Goal: Transaction & Acquisition: Purchase product/service

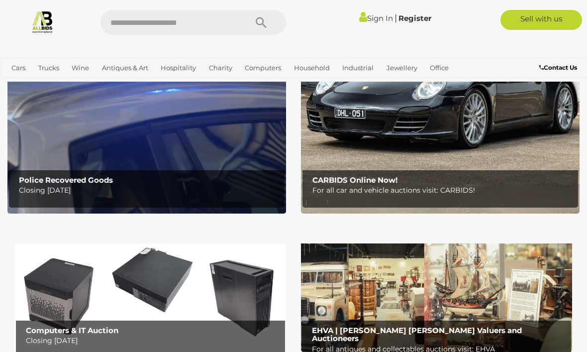
scroll to position [136, 0]
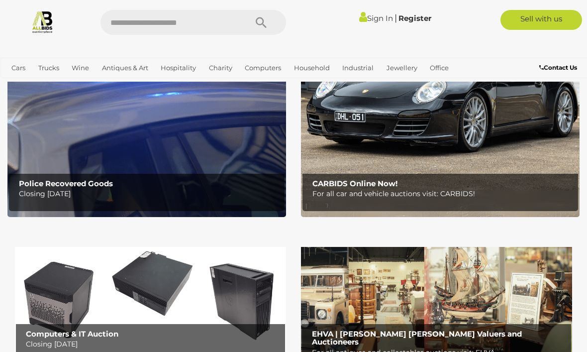
click at [382, 18] on link "Sign In" at bounding box center [376, 17] width 34 height 9
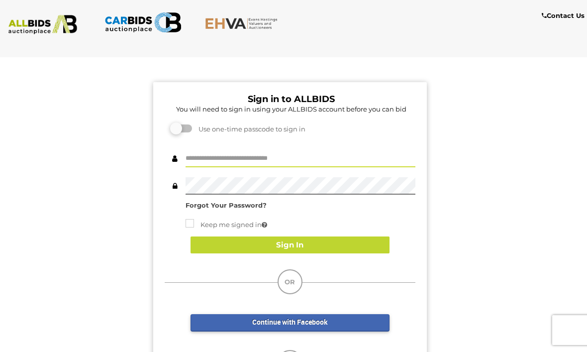
type input "********"
click at [330, 243] on button "Sign In" at bounding box center [290, 244] width 199 height 17
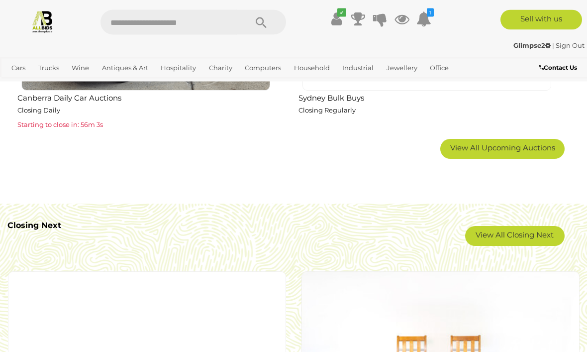
scroll to position [1715, 0]
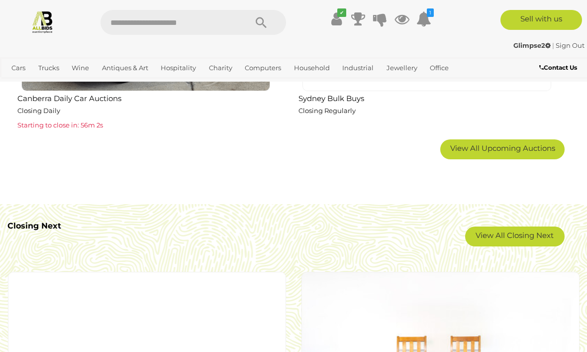
click at [522, 232] on link "View All Closing Next" at bounding box center [514, 236] width 99 height 20
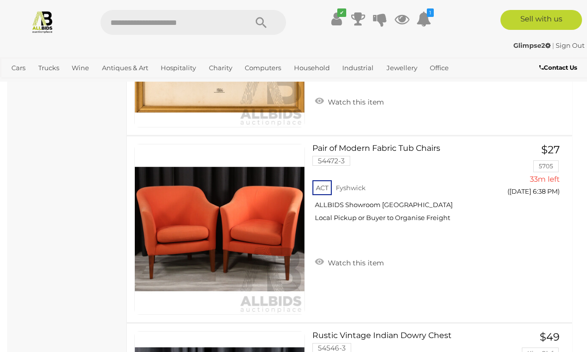
scroll to position [3011, 0]
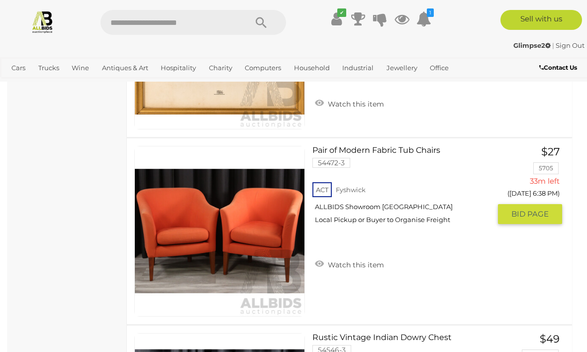
click at [291, 247] on img at bounding box center [220, 231] width 170 height 170
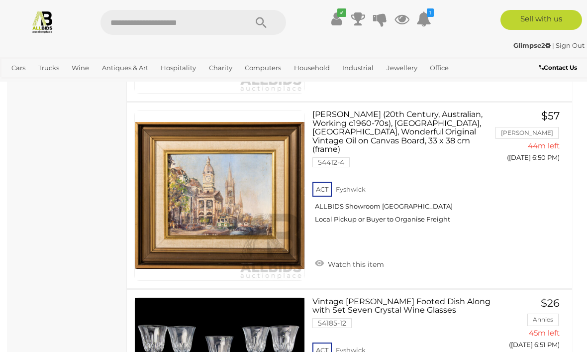
scroll to position [8469, 0]
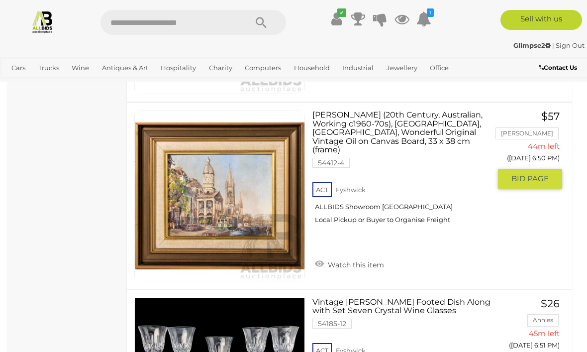
click at [257, 232] on img at bounding box center [220, 196] width 170 height 170
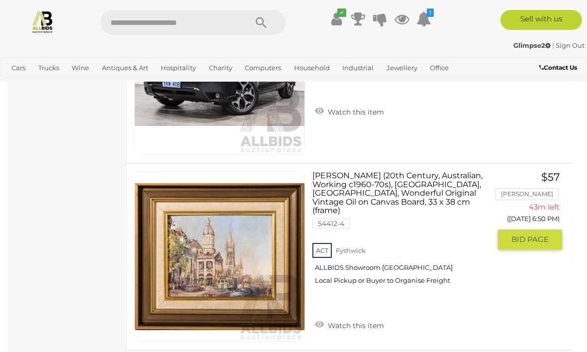
scroll to position [8384, 0]
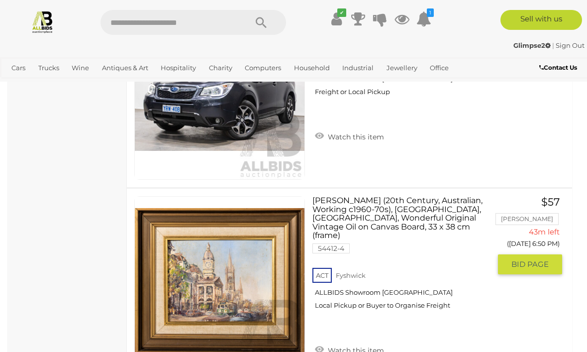
click at [322, 342] on link "Watch this item" at bounding box center [349, 349] width 74 height 15
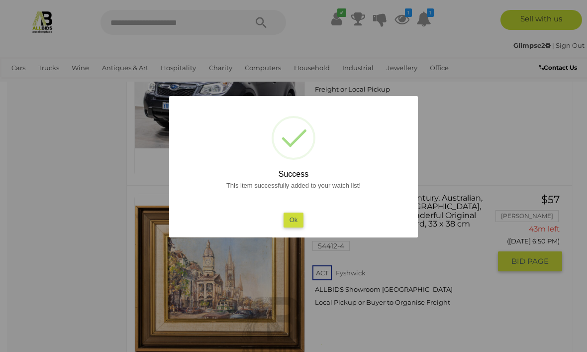
click at [297, 227] on button "Ok" at bounding box center [294, 219] width 20 height 14
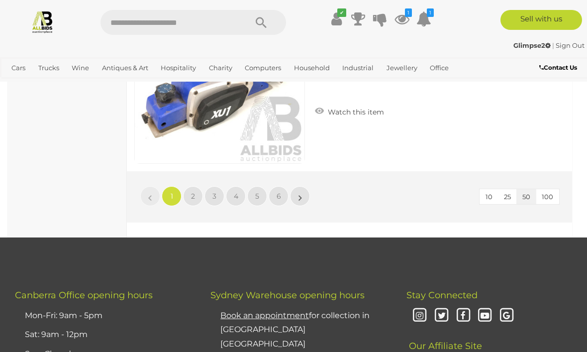
scroll to position [9334, 0]
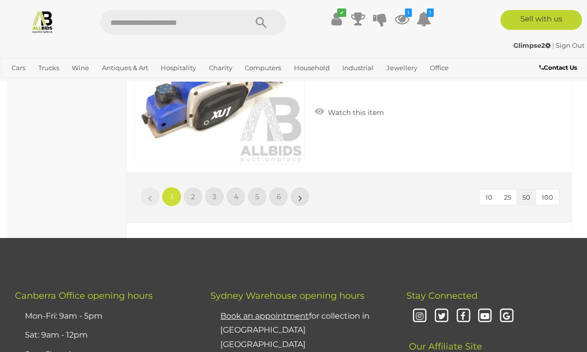
click at [198, 196] on link "2" at bounding box center [193, 197] width 20 height 20
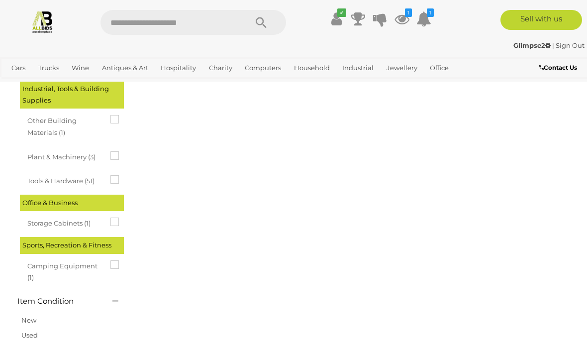
scroll to position [52, 0]
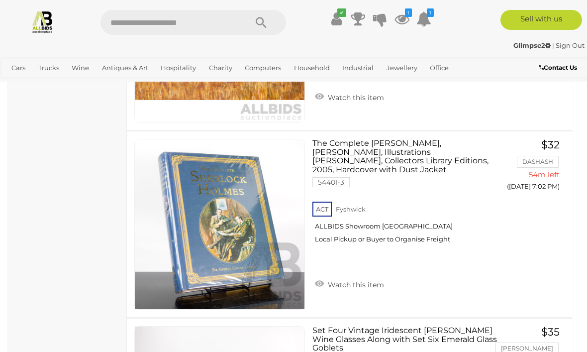
scroll to position [6383, 0]
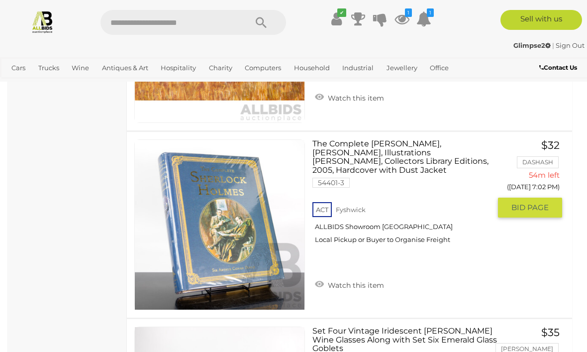
click at [254, 247] on img at bounding box center [220, 225] width 170 height 170
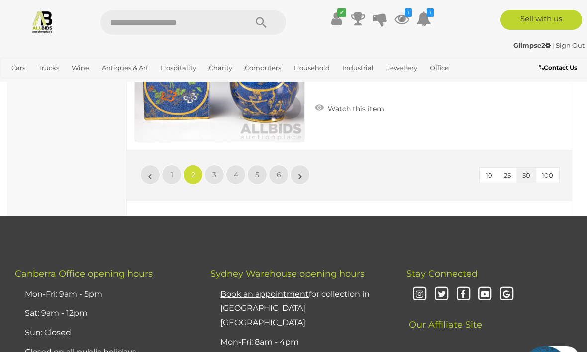
scroll to position [9351, 0]
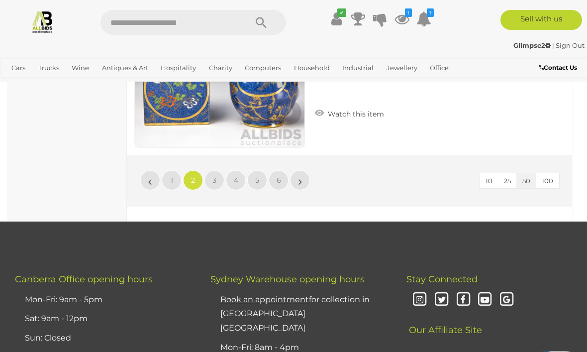
click at [305, 182] on link "»" at bounding box center [300, 180] width 20 height 20
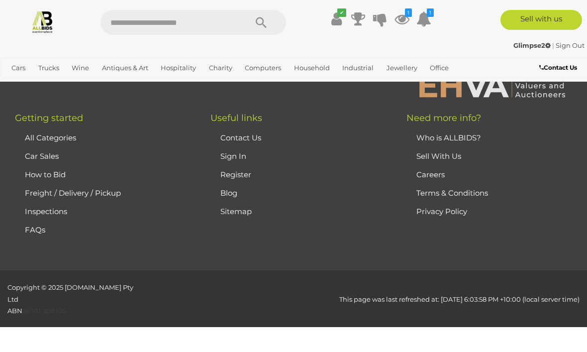
scroll to position [52, 0]
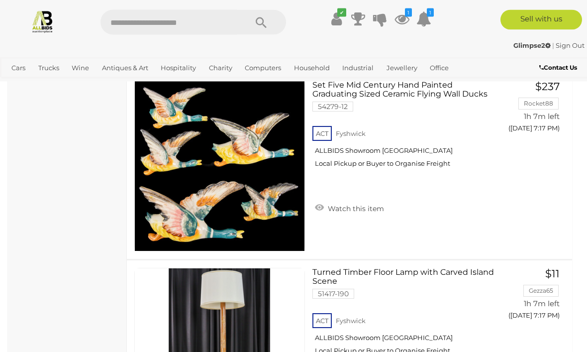
scroll to position [6257, 0]
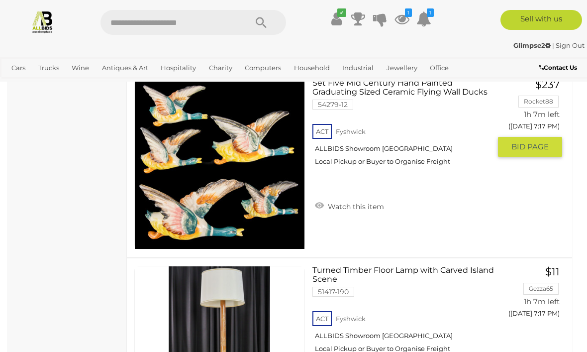
click at [319, 199] on link "Watch this item" at bounding box center [349, 205] width 74 height 15
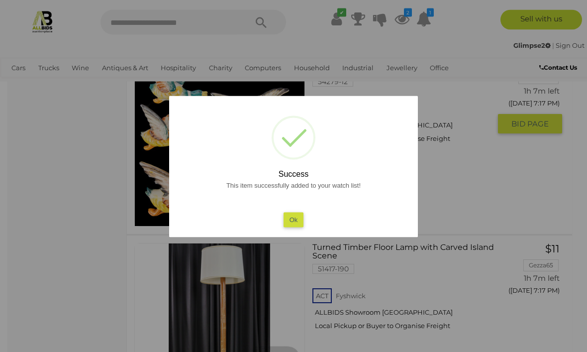
scroll to position [6281, 0]
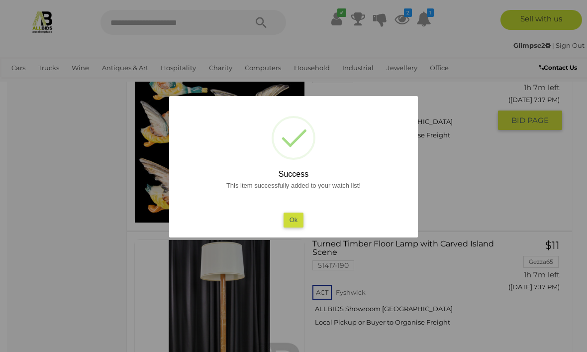
click at [294, 227] on button "Ok" at bounding box center [294, 219] width 20 height 14
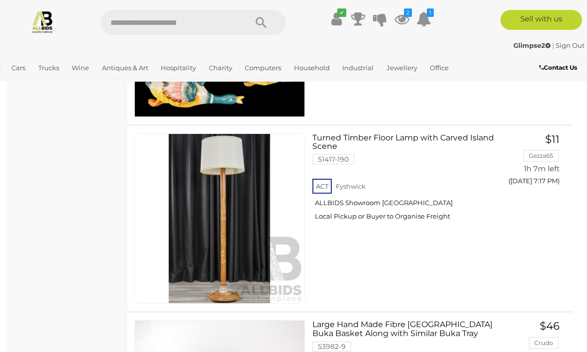
scroll to position [6387, 0]
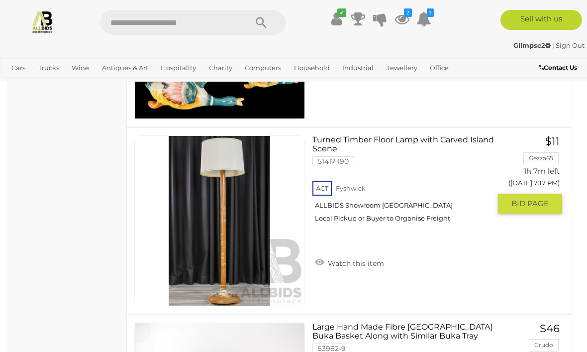
click at [251, 240] on img at bounding box center [220, 221] width 170 height 170
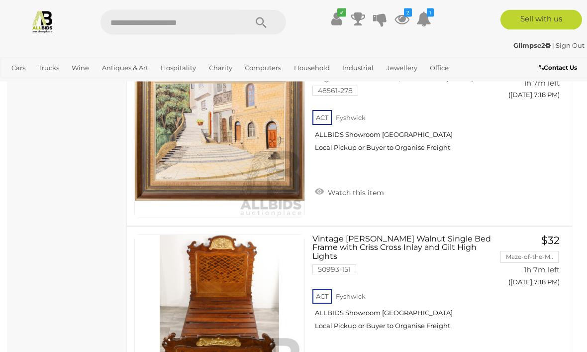
scroll to position [6849, 0]
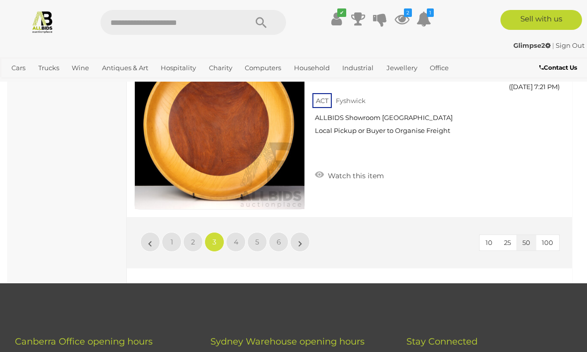
click at [236, 238] on link "4" at bounding box center [236, 242] width 20 height 20
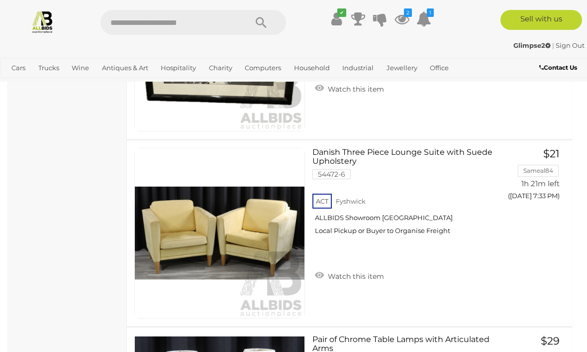
scroll to position [5995, 0]
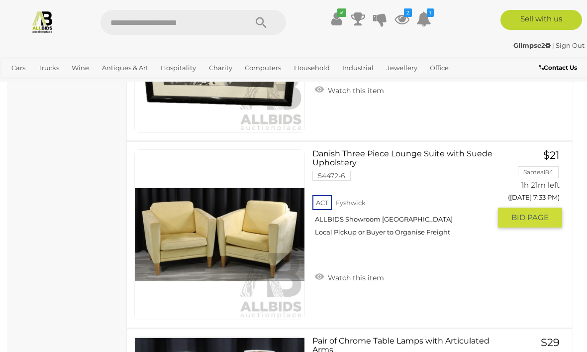
click at [268, 238] on img at bounding box center [220, 235] width 170 height 170
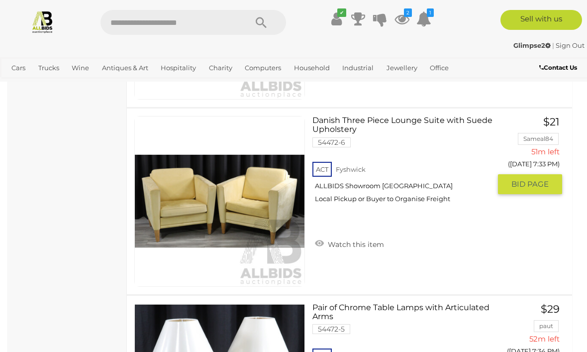
click at [409, 22] on icon at bounding box center [402, 19] width 15 height 18
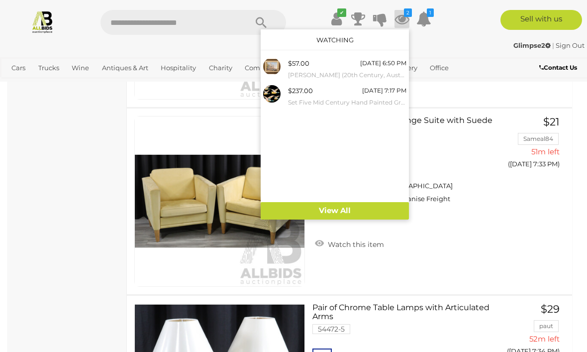
click at [459, 220] on div at bounding box center [293, 176] width 587 height 352
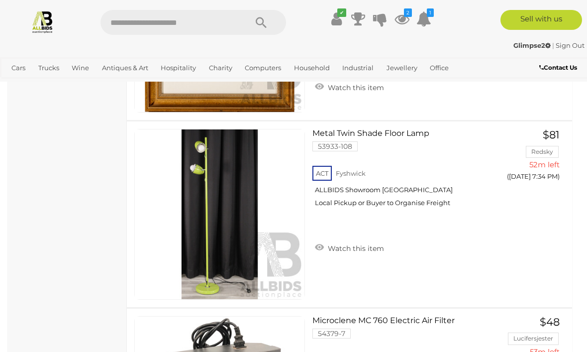
scroll to position [6763, 0]
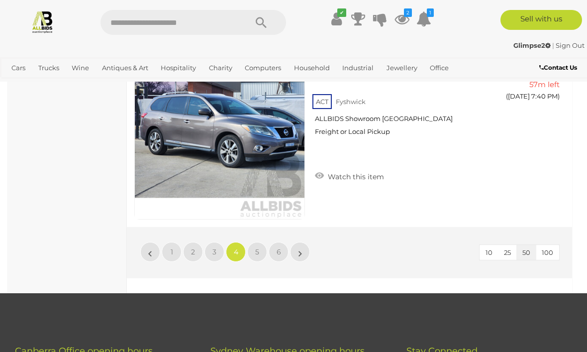
click at [259, 252] on span "5" at bounding box center [257, 251] width 4 height 9
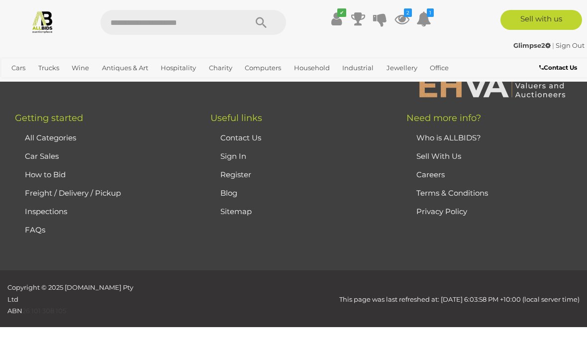
scroll to position [52, 0]
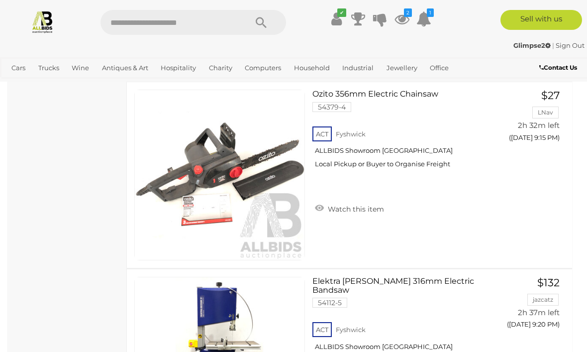
scroll to position [6239, 0]
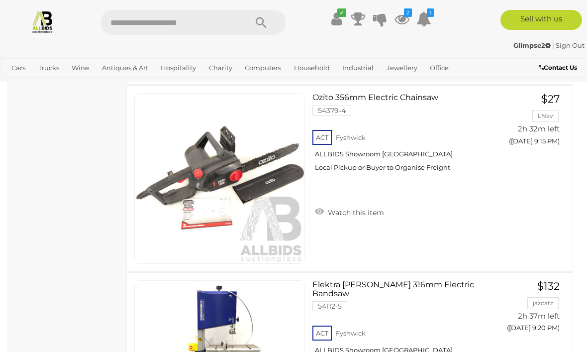
click at [42, 24] on img at bounding box center [42, 21] width 23 height 23
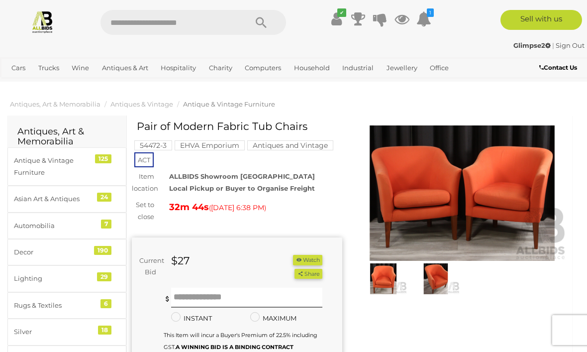
click at [426, 190] on img at bounding box center [462, 192] width 210 height 135
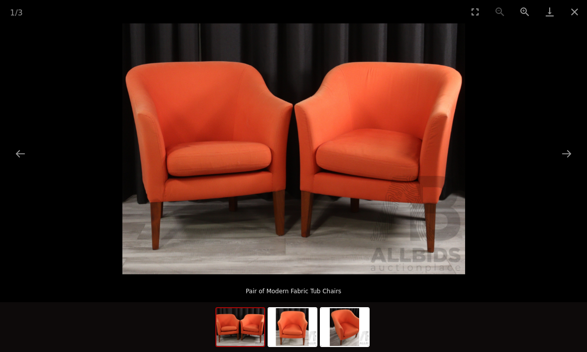
click at [561, 152] on button "Next slide" at bounding box center [566, 153] width 21 height 19
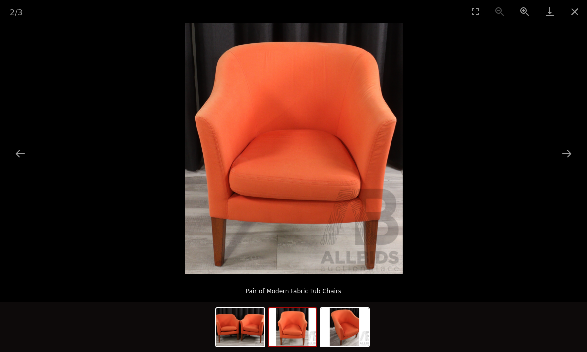
click at [576, 10] on button "Close gallery" at bounding box center [574, 11] width 25 height 23
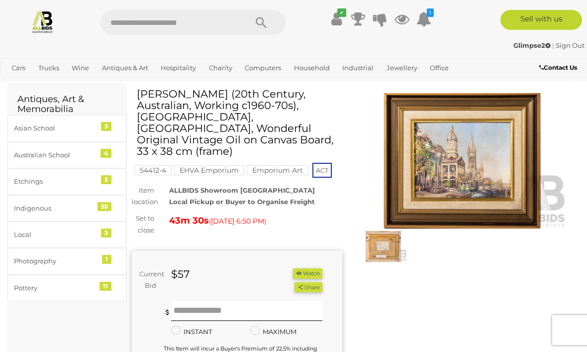
scroll to position [42, 0]
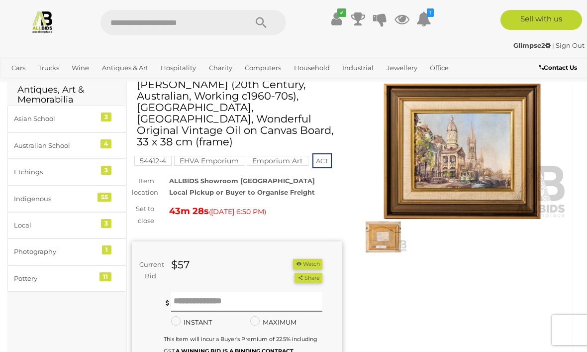
click at [480, 182] on img at bounding box center [462, 151] width 210 height 135
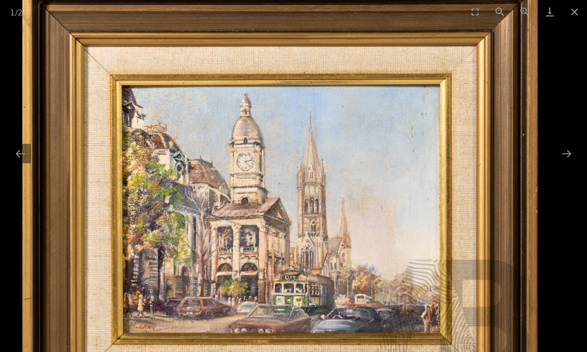
click at [570, 21] on button "Close gallery" at bounding box center [574, 11] width 25 height 23
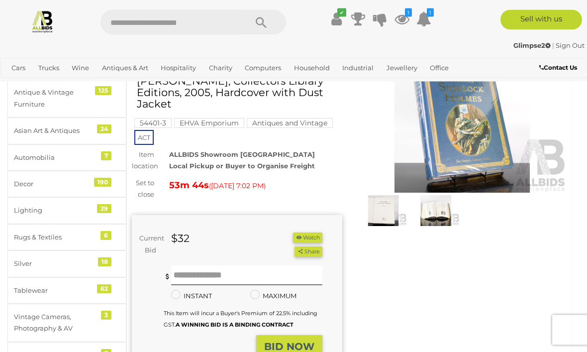
scroll to position [46, 0]
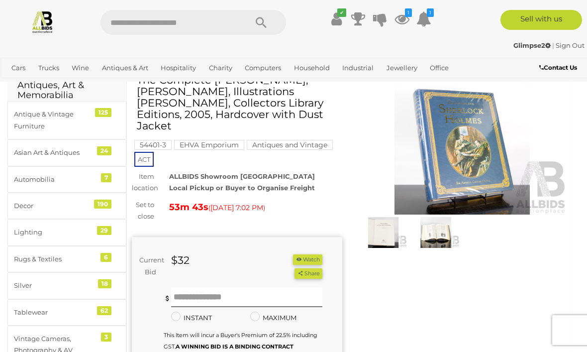
click at [432, 240] on img at bounding box center [436, 232] width 48 height 31
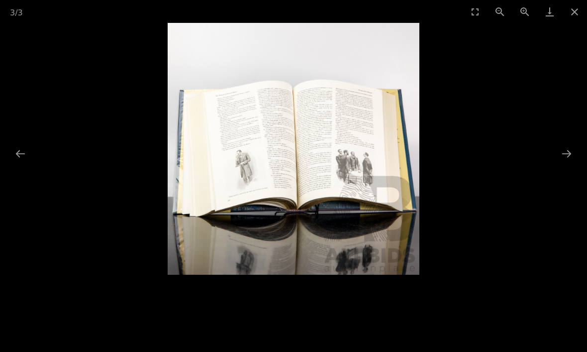
click at [572, 15] on button "Close gallery" at bounding box center [574, 11] width 25 height 23
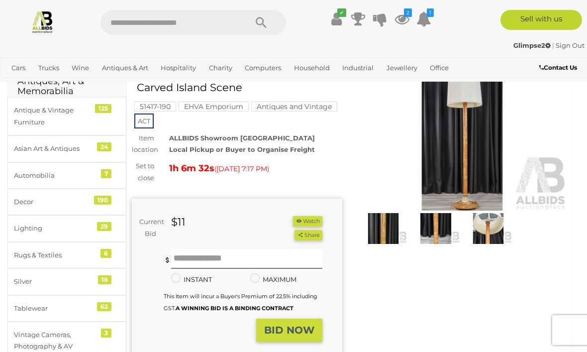
scroll to position [26, 0]
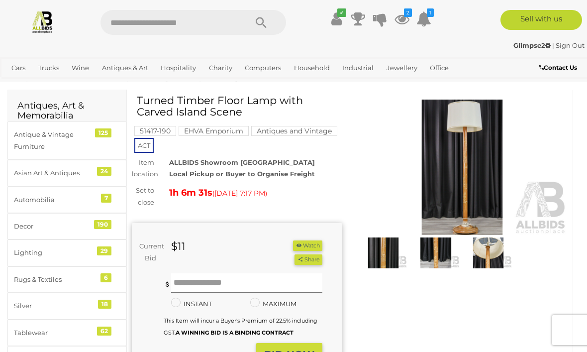
click at [459, 160] on img at bounding box center [462, 166] width 210 height 135
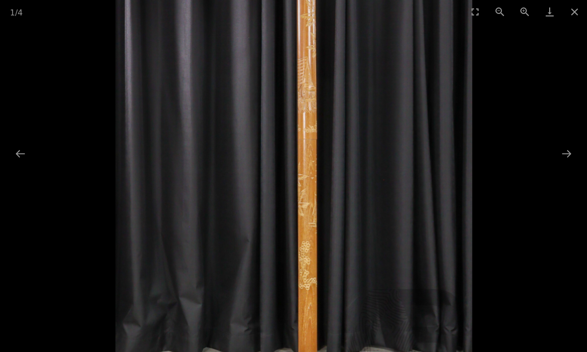
click at [577, 15] on button "Close gallery" at bounding box center [574, 11] width 25 height 23
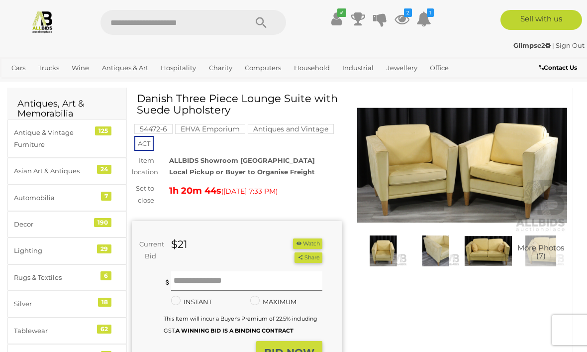
scroll to position [28, 0]
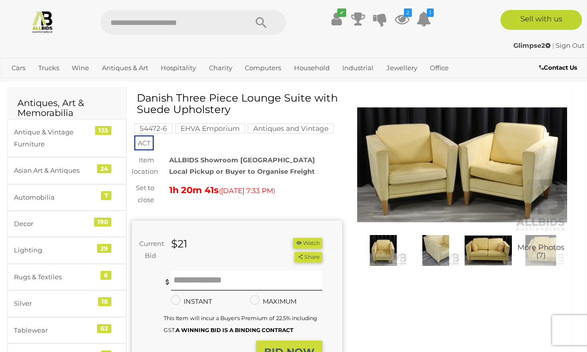
click at [308, 242] on button "Watch" at bounding box center [307, 243] width 29 height 10
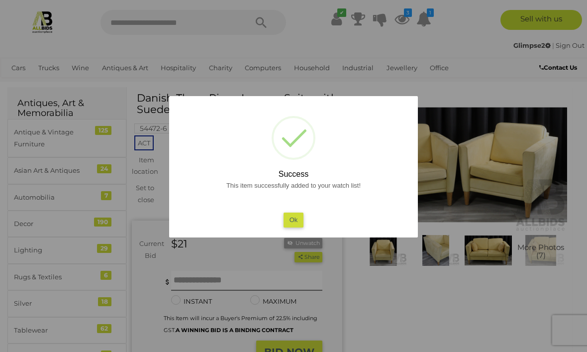
click at [293, 227] on button "Ok" at bounding box center [294, 219] width 20 height 14
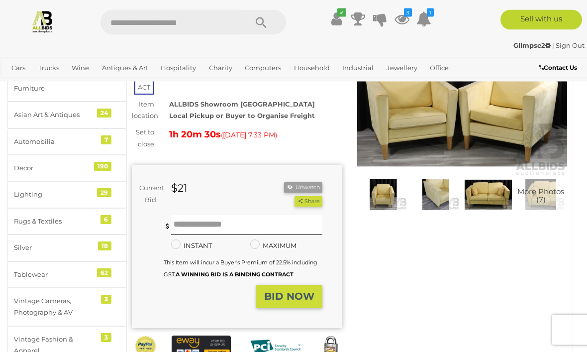
click at [415, 129] on img at bounding box center [462, 109] width 210 height 135
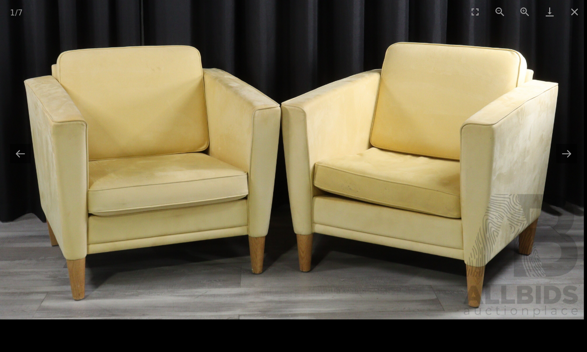
click at [574, 15] on button "Close gallery" at bounding box center [574, 11] width 25 height 23
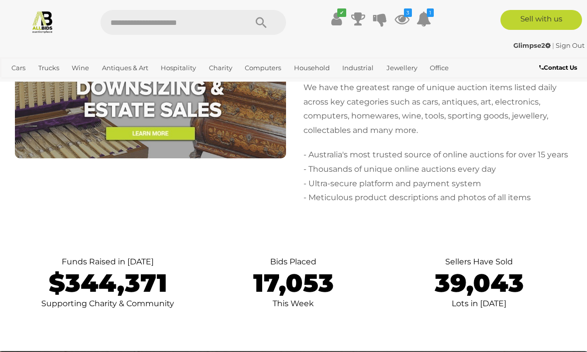
scroll to position [4323, 0]
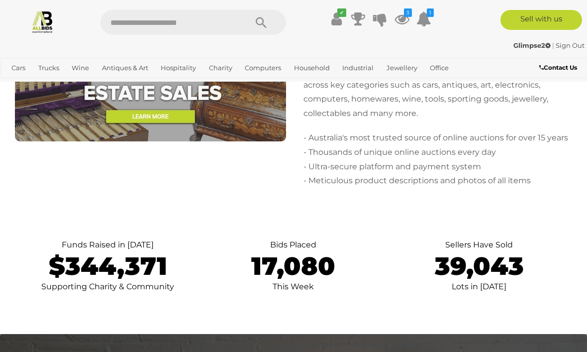
click at [409, 15] on icon "3" at bounding box center [408, 12] width 8 height 8
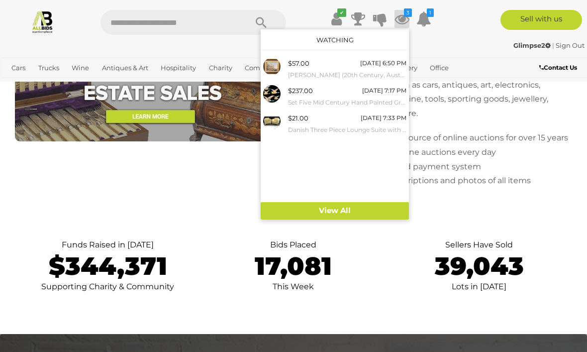
click at [347, 70] on small "[PERSON_NAME] (20th Century, Australian, Working c1960-70s), [GEOGRAPHIC_DATA],…" at bounding box center [347, 75] width 118 height 11
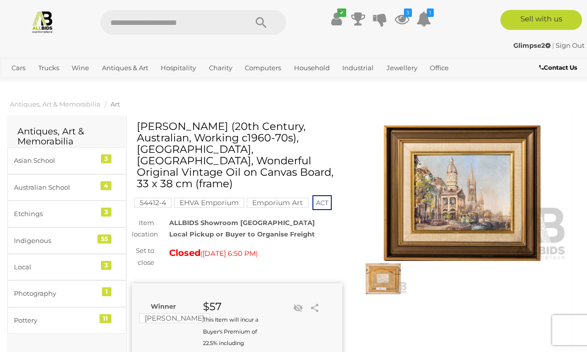
click at [406, 22] on icon at bounding box center [402, 19] width 15 height 18
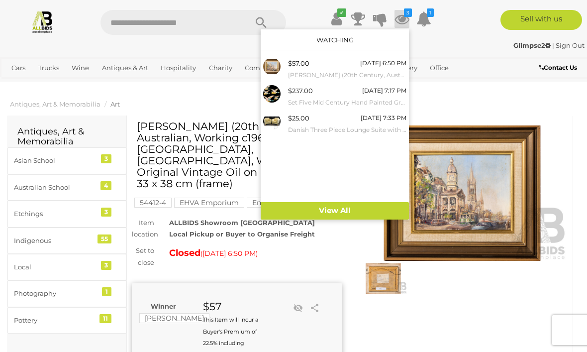
click at [351, 97] on small "Set Five Mid Century Hand Painted Graduating Sized Ceramic Flying Wall Ducks" at bounding box center [347, 102] width 118 height 11
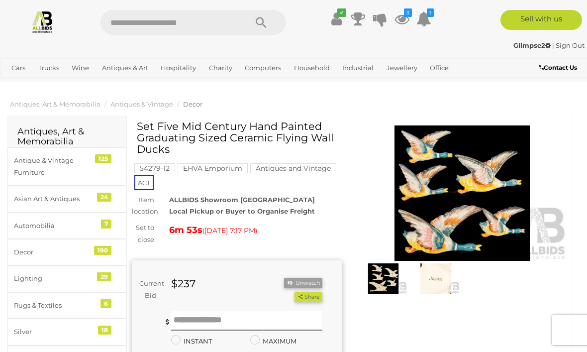
click at [405, 19] on icon at bounding box center [402, 19] width 15 height 18
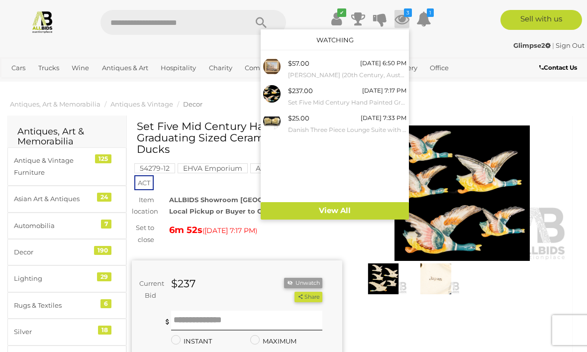
click at [356, 124] on small "Danish Three Piece Lounge Suite with Suede Upholstery" at bounding box center [347, 129] width 118 height 11
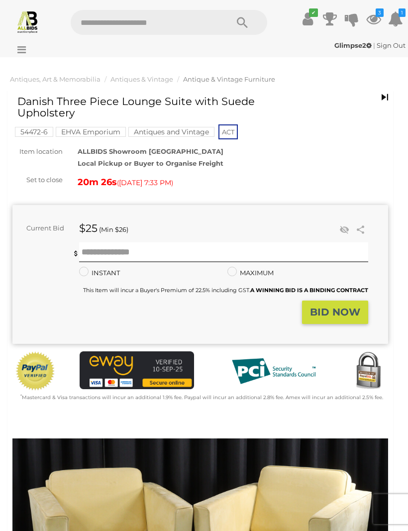
click at [374, 17] on icon at bounding box center [373, 19] width 15 height 18
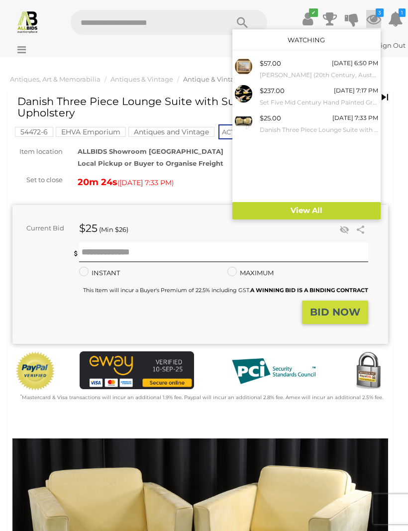
click at [215, 190] on div at bounding box center [204, 265] width 408 height 531
